Goal: Entertainment & Leisure: Consume media (video, audio)

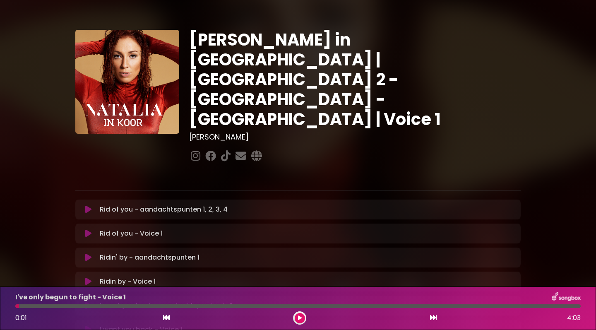
click at [87, 205] on icon at bounding box center [88, 209] width 6 height 8
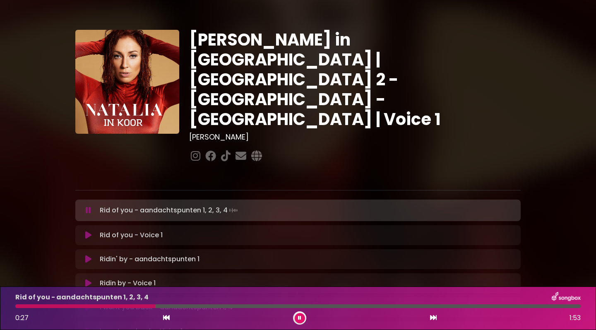
click at [88, 231] on icon at bounding box center [88, 235] width 6 height 8
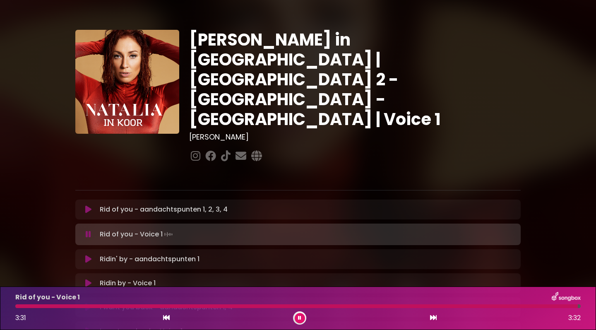
click at [86, 279] on icon at bounding box center [88, 283] width 6 height 8
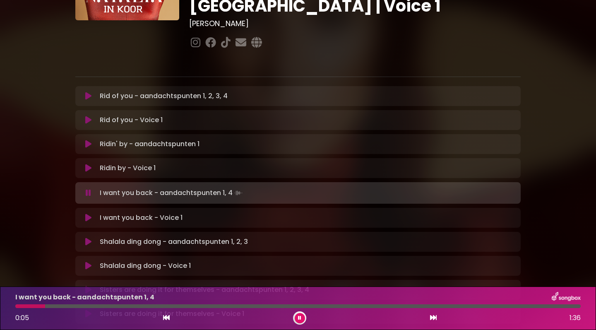
scroll to position [124, 0]
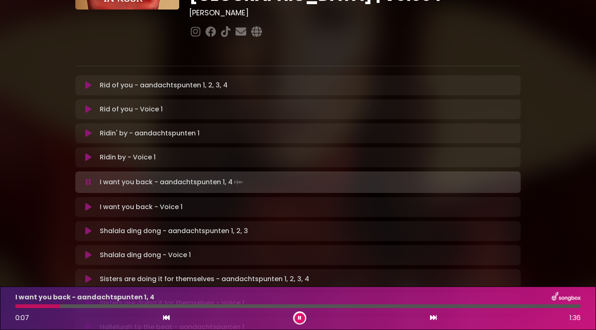
click at [86, 203] on icon at bounding box center [88, 207] width 6 height 8
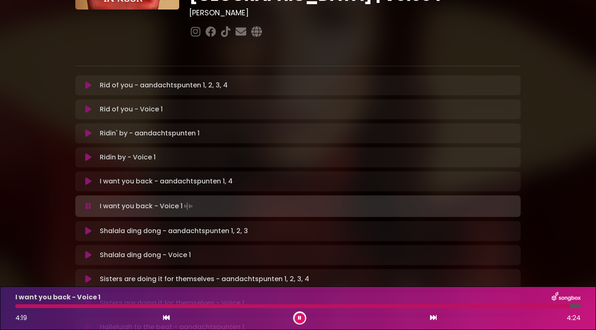
click at [87, 251] on icon at bounding box center [88, 255] width 6 height 8
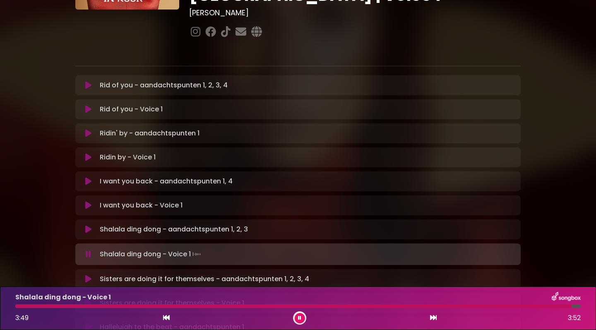
click at [89, 299] on icon at bounding box center [88, 303] width 6 height 8
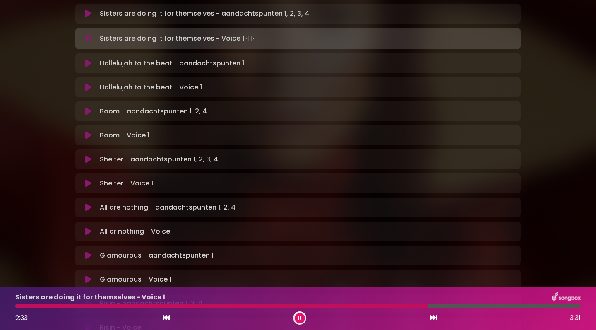
scroll to position [344, 0]
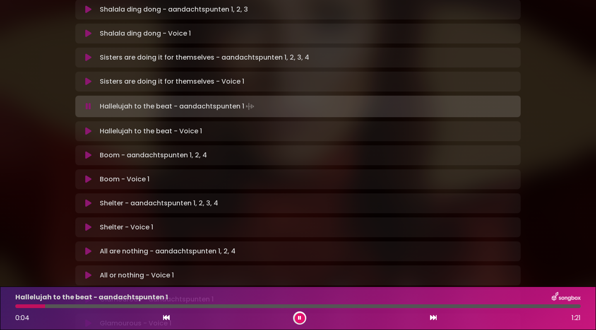
click at [86, 127] on icon at bounding box center [88, 131] width 6 height 8
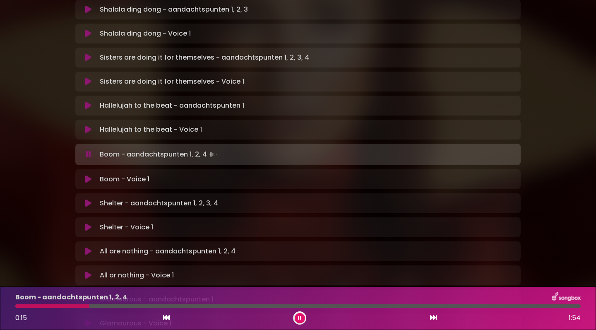
click at [87, 175] on icon at bounding box center [88, 179] width 6 height 8
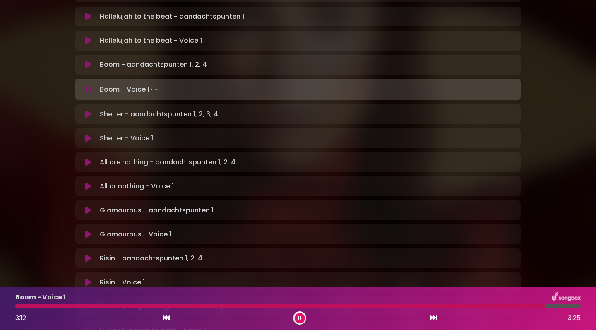
scroll to position [442, 0]
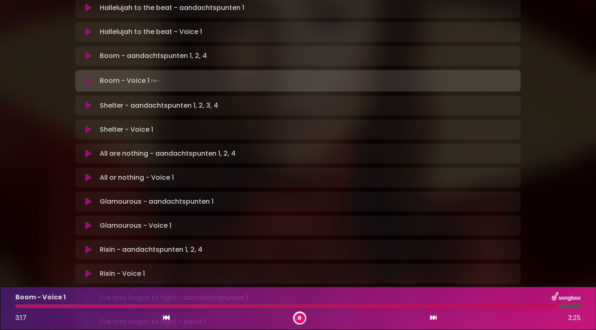
click at [87, 125] on icon at bounding box center [88, 129] width 6 height 8
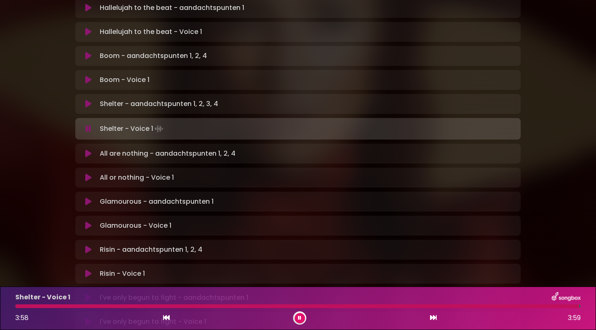
click at [89, 174] on icon at bounding box center [88, 178] width 6 height 8
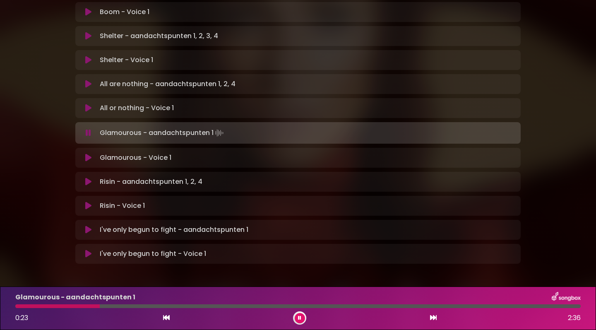
scroll to position [509, 0]
click at [86, 154] on icon at bounding box center [88, 158] width 6 height 8
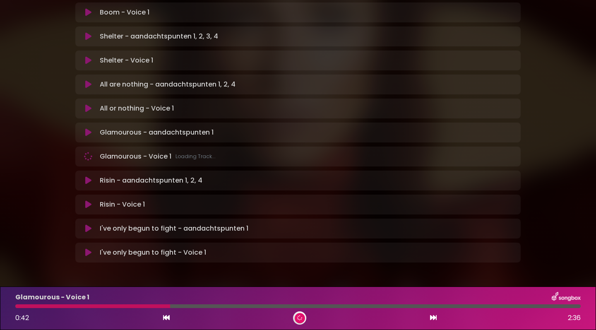
scroll to position [508, 0]
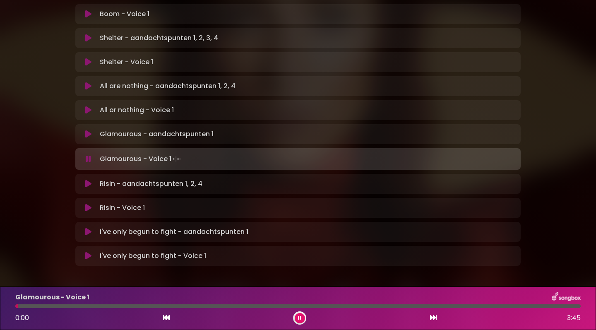
click at [296, 316] on button at bounding box center [300, 318] width 10 height 10
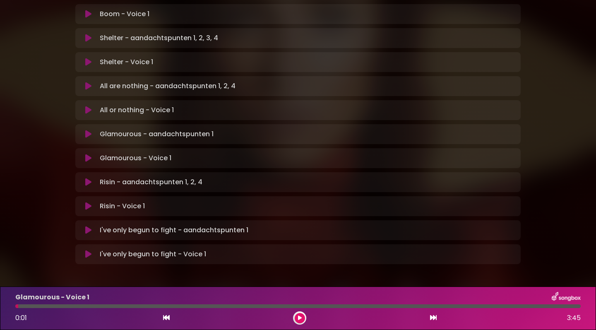
click at [296, 316] on button at bounding box center [300, 318] width 10 height 10
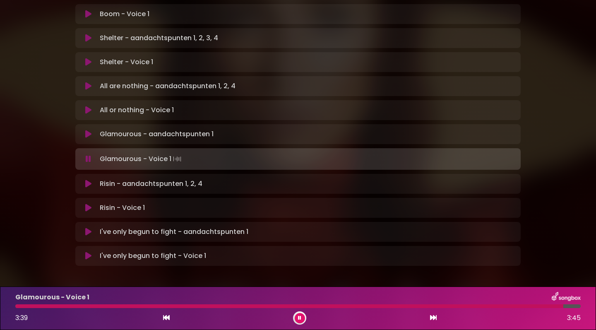
click at [87, 204] on icon at bounding box center [88, 208] width 6 height 8
